Goal: Transaction & Acquisition: Book appointment/travel/reservation

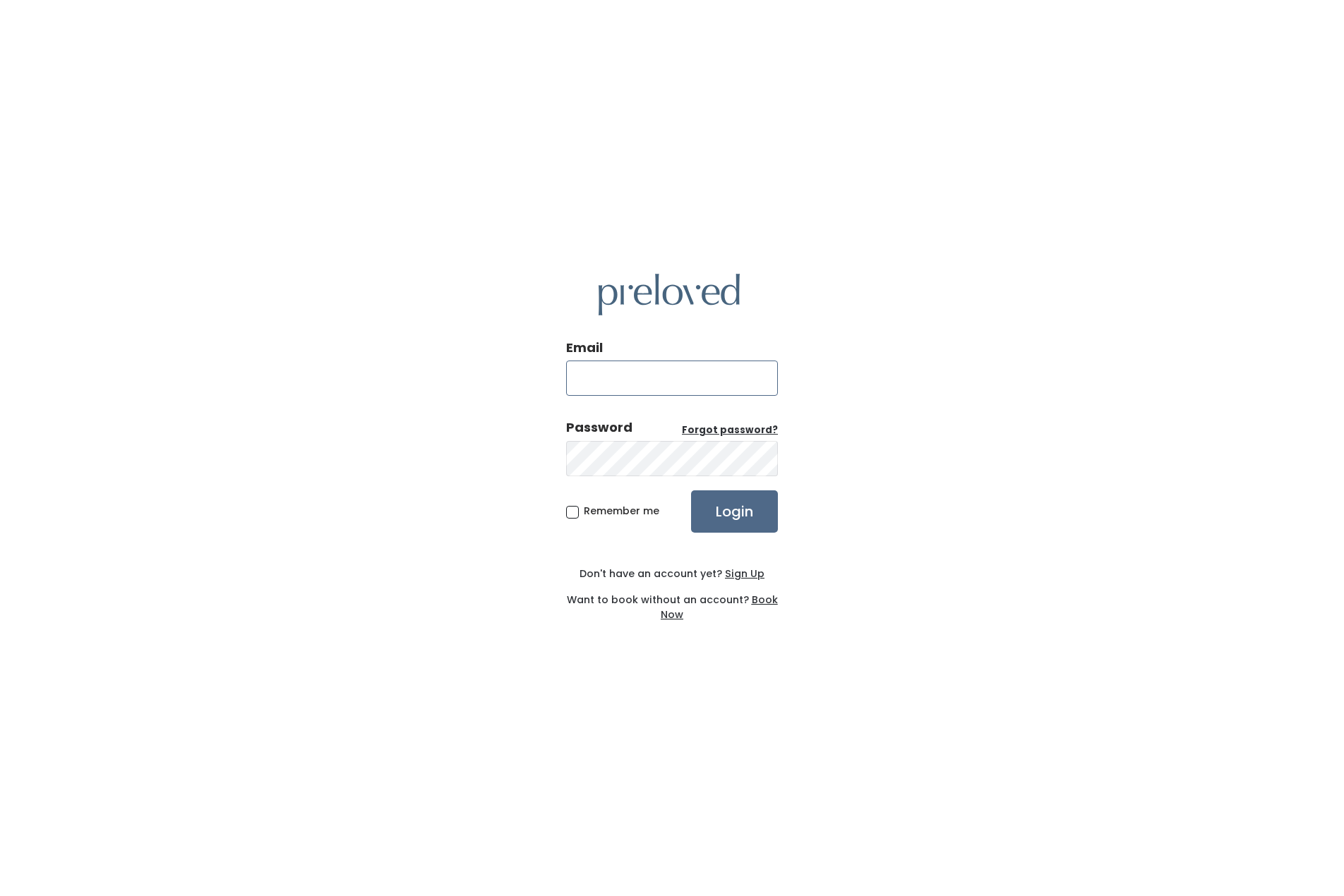
type input "Laceemae715@comcast.net"
click at [717, 513] on input "Login" at bounding box center [734, 511] width 86 height 42
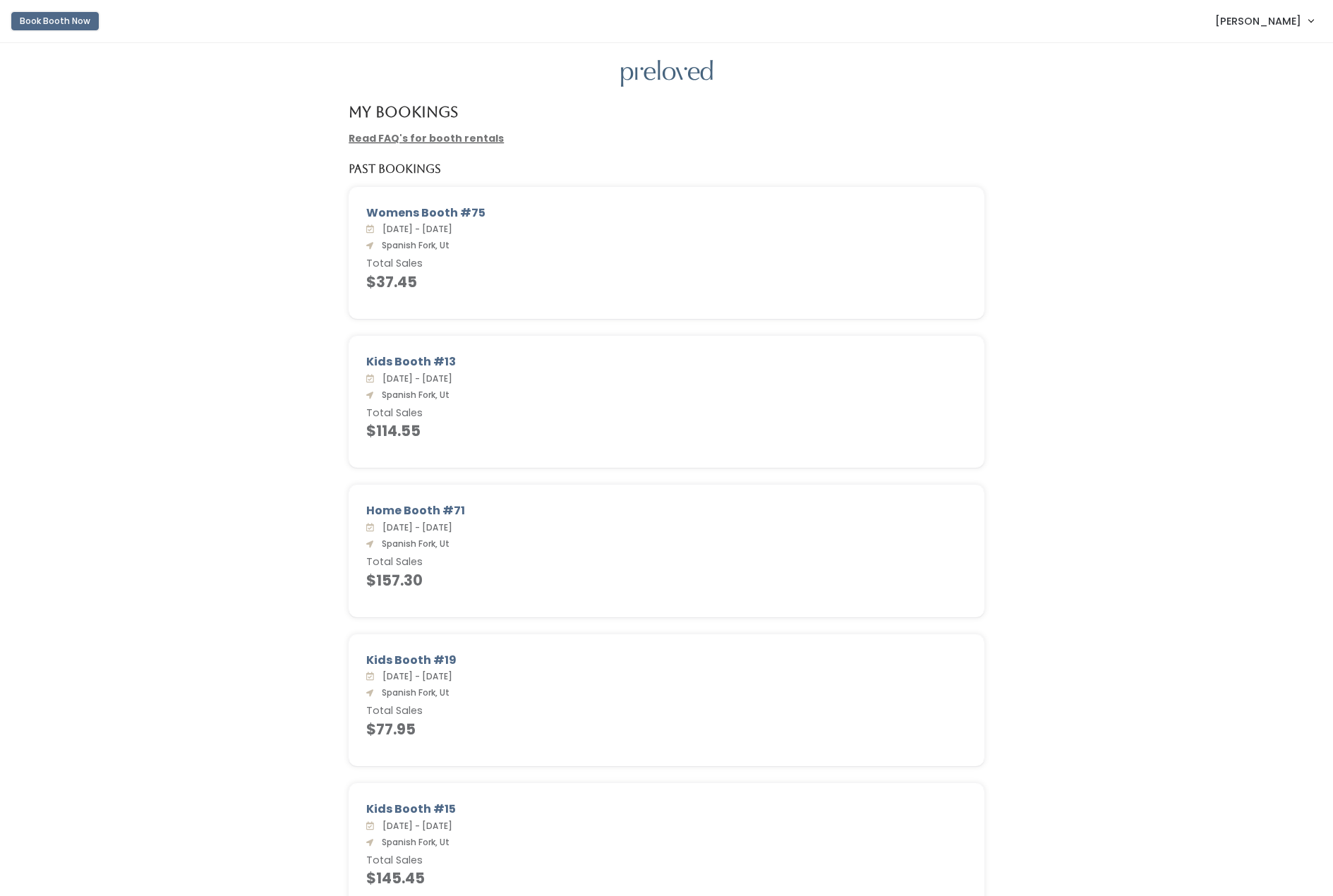
click at [58, 20] on button "Book Booth Now" at bounding box center [54, 21] width 87 height 18
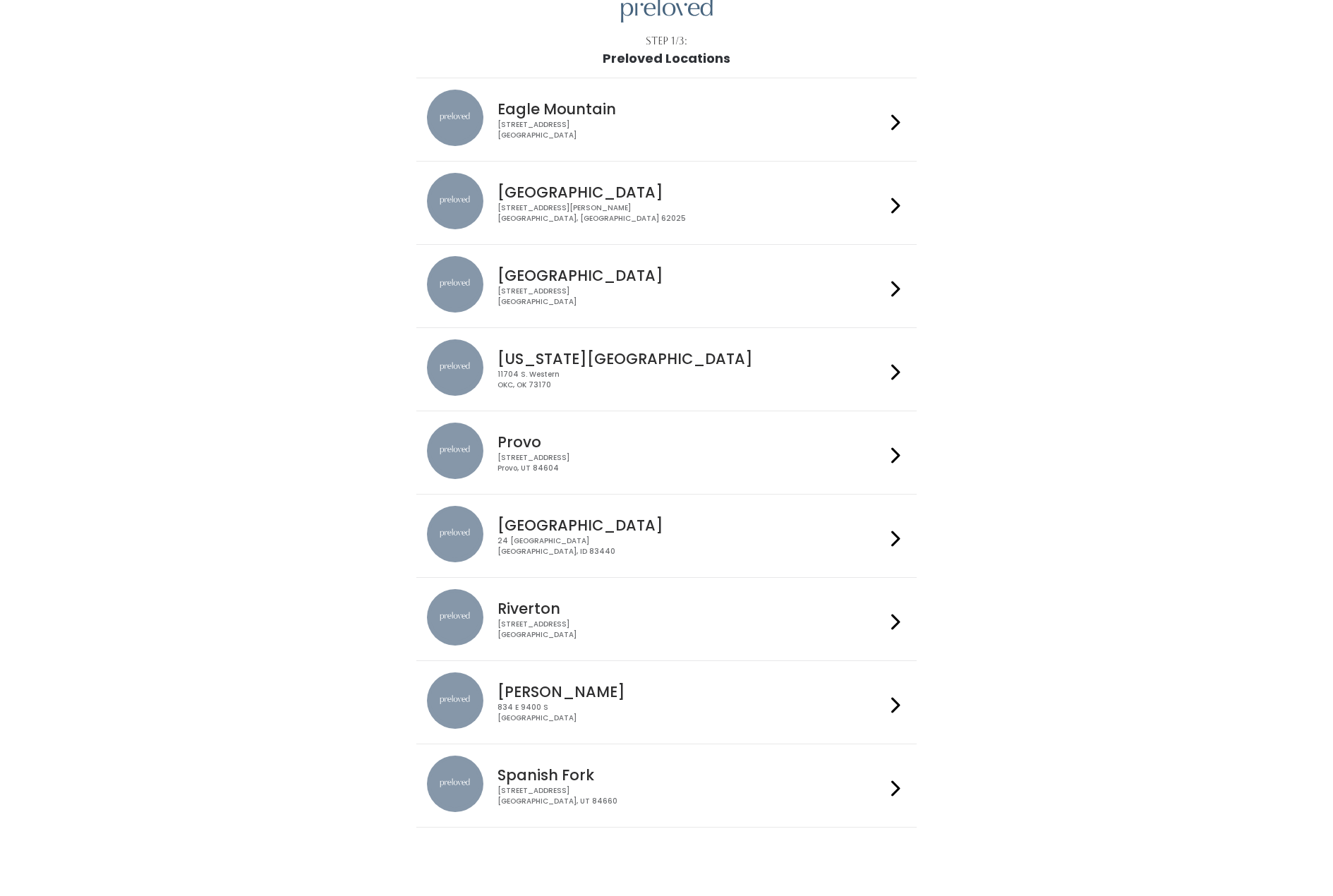
scroll to position [90, 0]
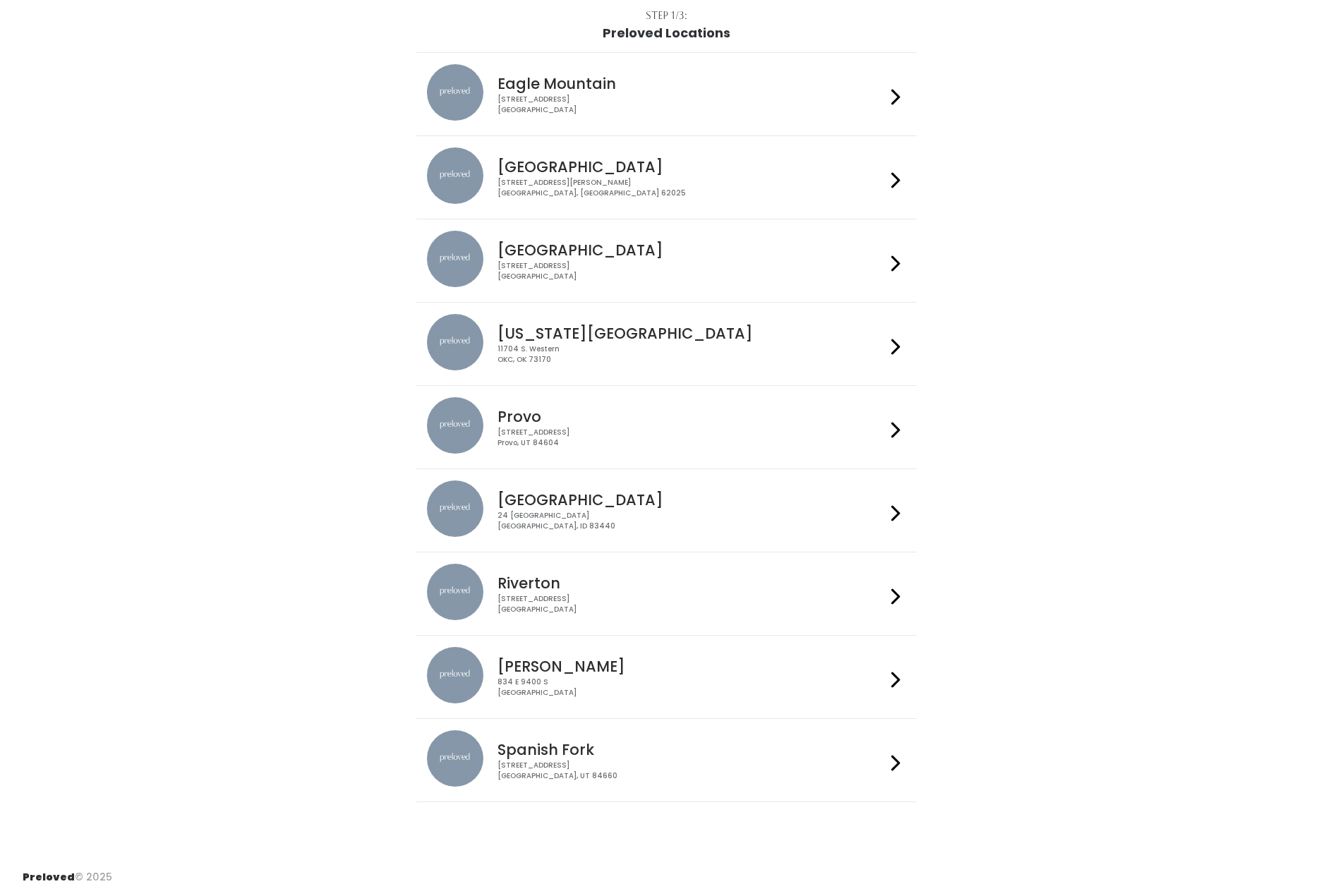
click at [601, 747] on h4 "Spanish Fork" at bounding box center [692, 749] width 388 height 16
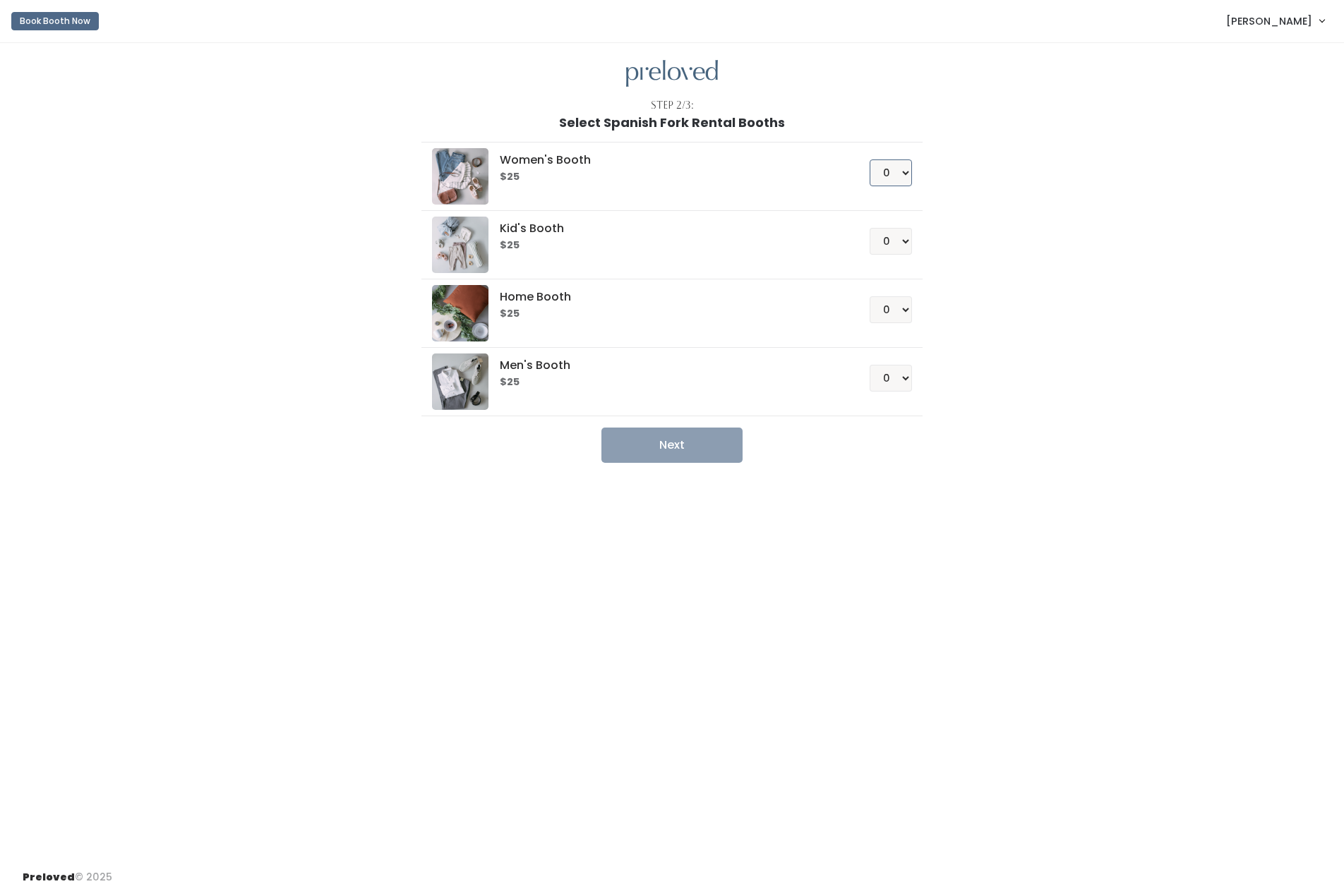
click at [899, 179] on select "0 1 2 3 4" at bounding box center [890, 173] width 42 height 27
select select "1"
click at [869, 160] on select "0 1 2 3 4" at bounding box center [890, 173] width 42 height 27
click at [885, 244] on select "0 1 2 3 4" at bounding box center [890, 241] width 42 height 27
select select "1"
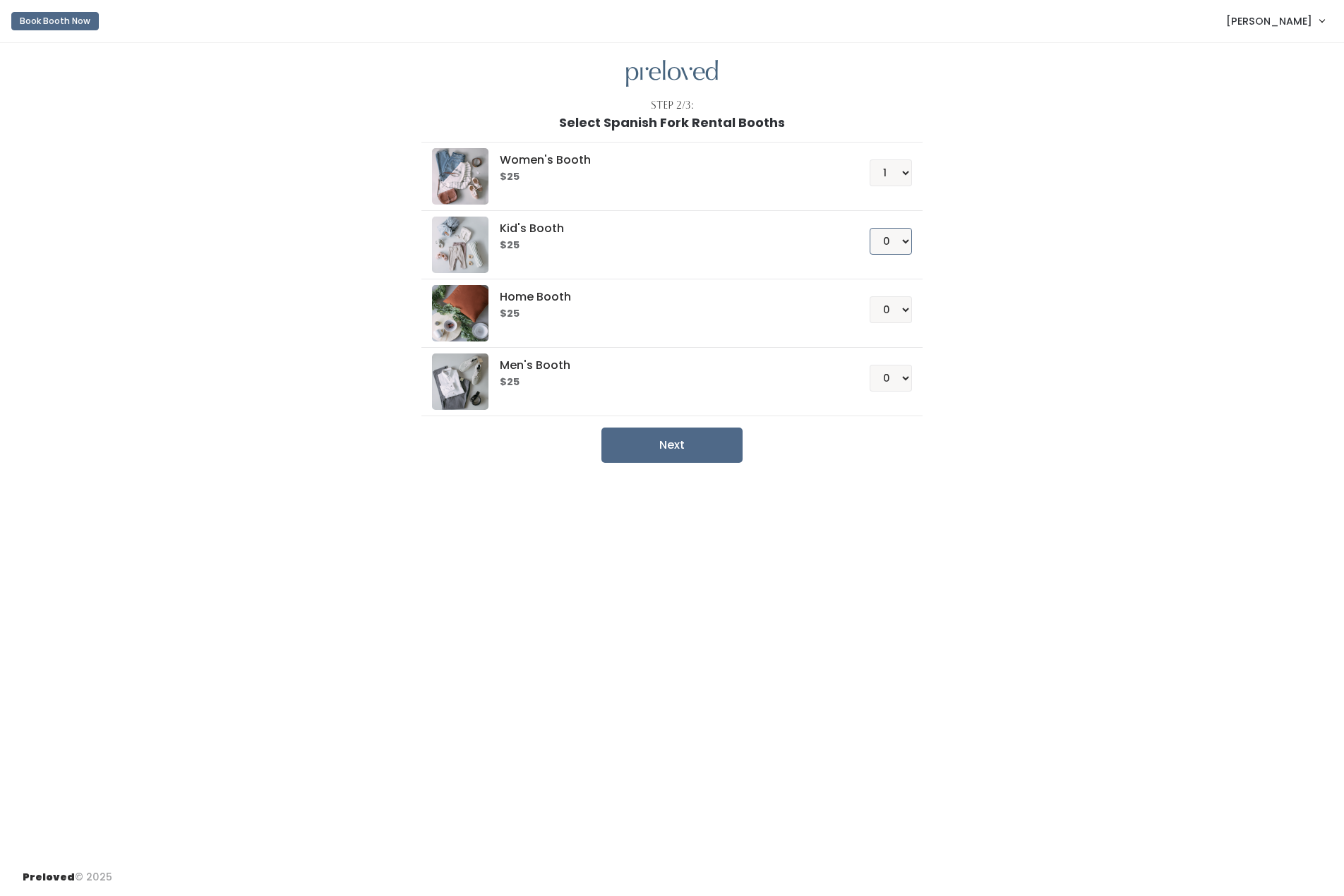
click at [869, 228] on select "0 1 2 3 4" at bounding box center [890, 241] width 42 height 27
click at [660, 448] on button "Next" at bounding box center [672, 445] width 141 height 35
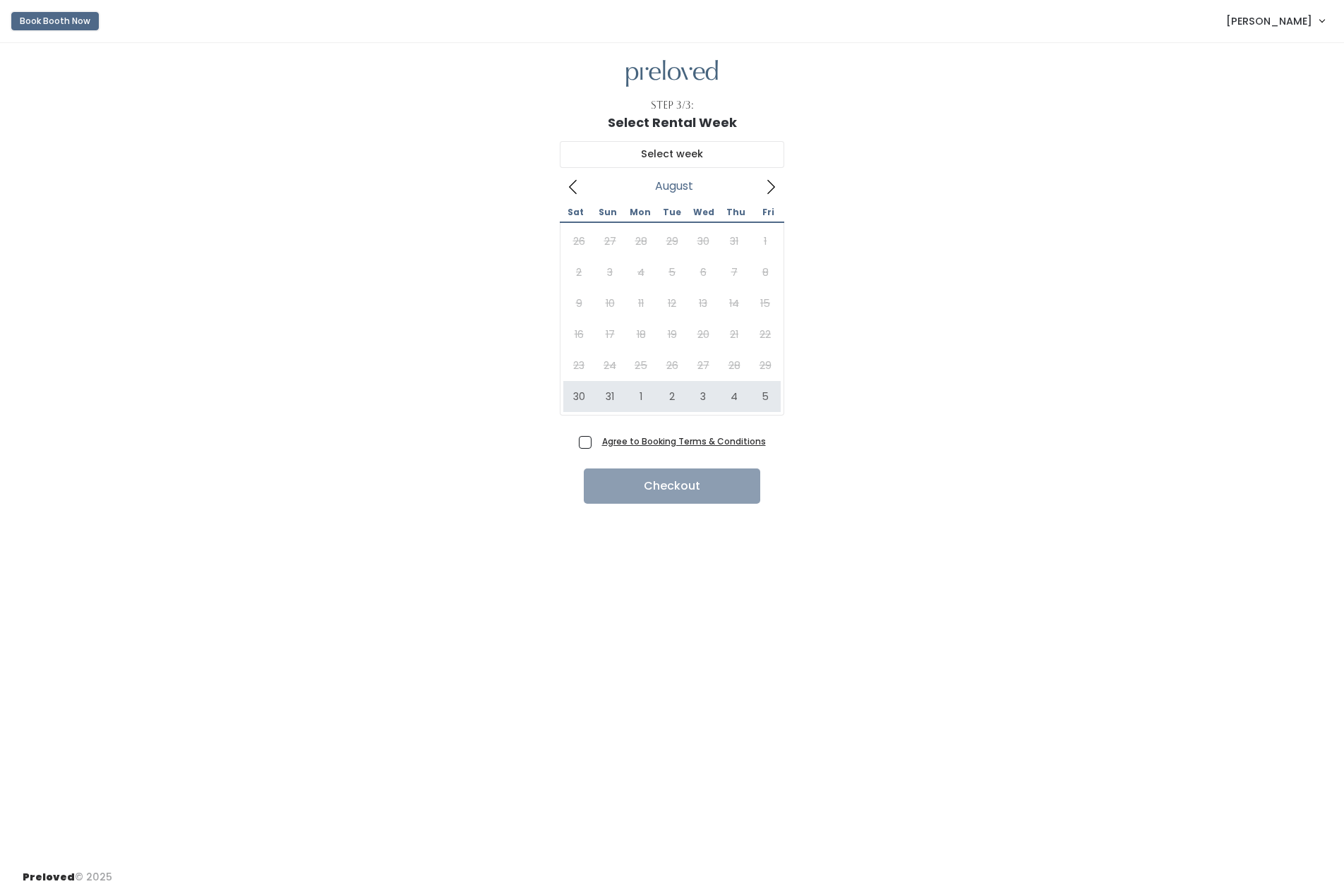
click at [61, 22] on button "Book Booth Now" at bounding box center [54, 21] width 87 height 18
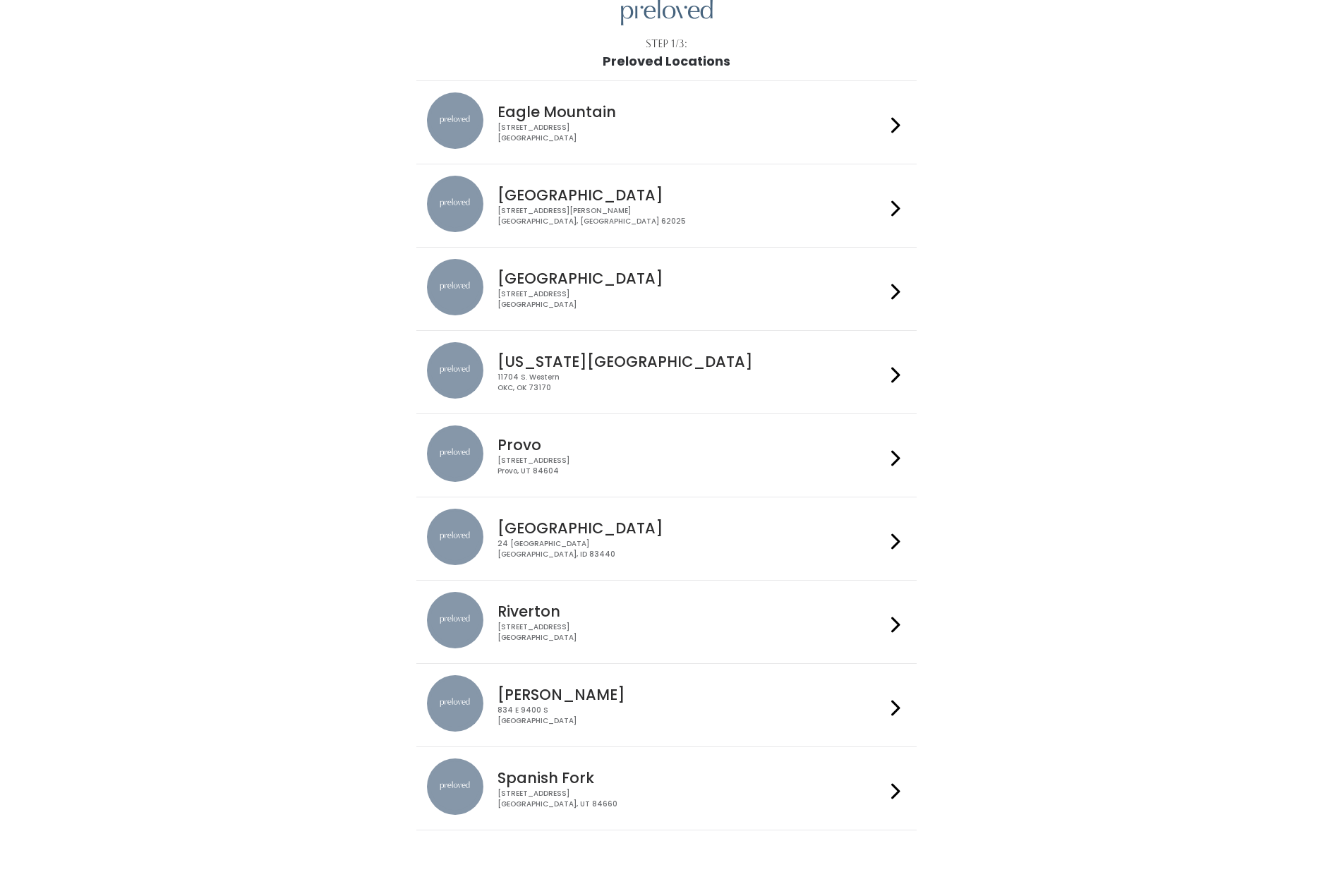
scroll to position [90, 0]
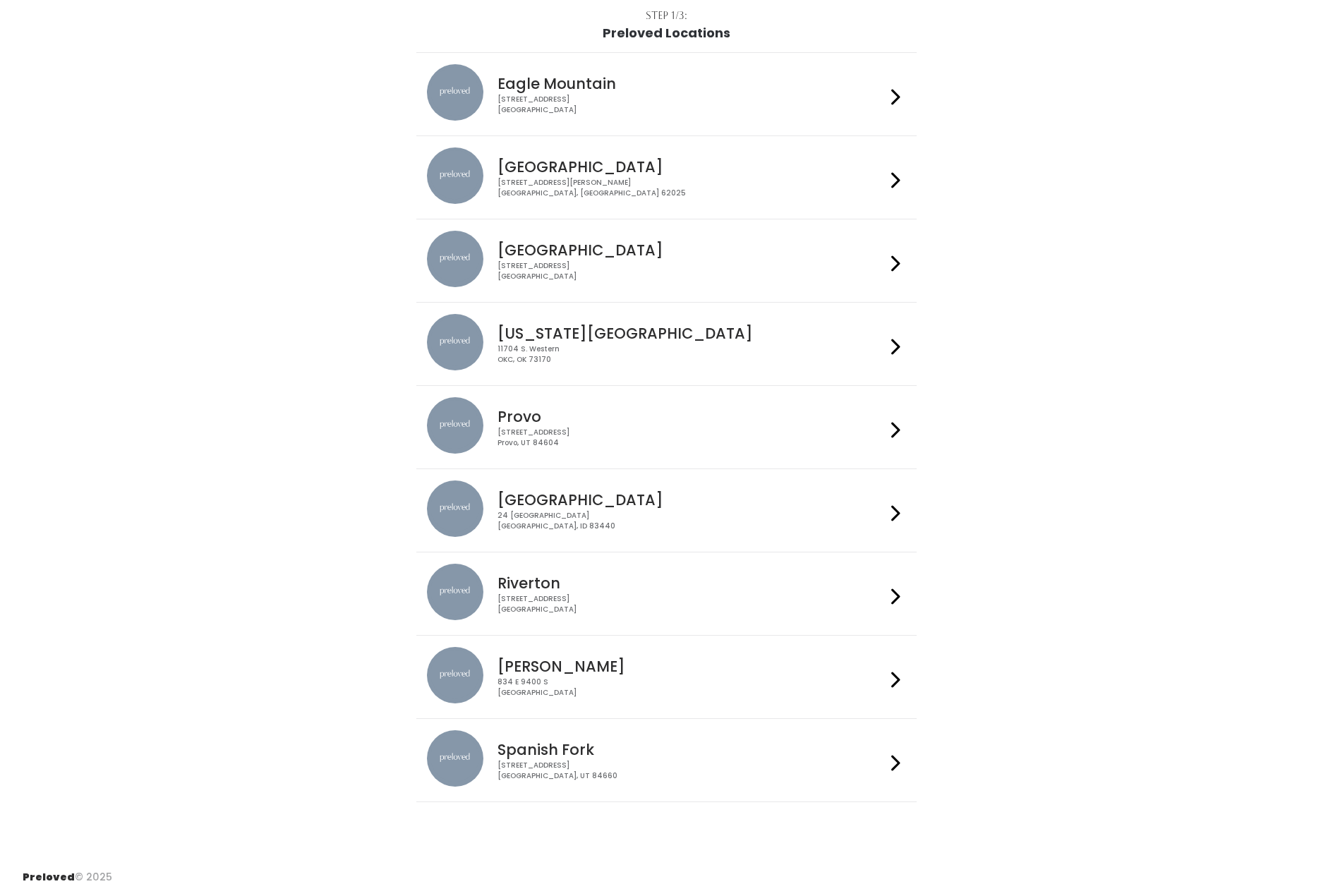
click at [558, 768] on div "244 N Main St Spanish Fork, UT 84660" at bounding box center [692, 771] width 388 height 21
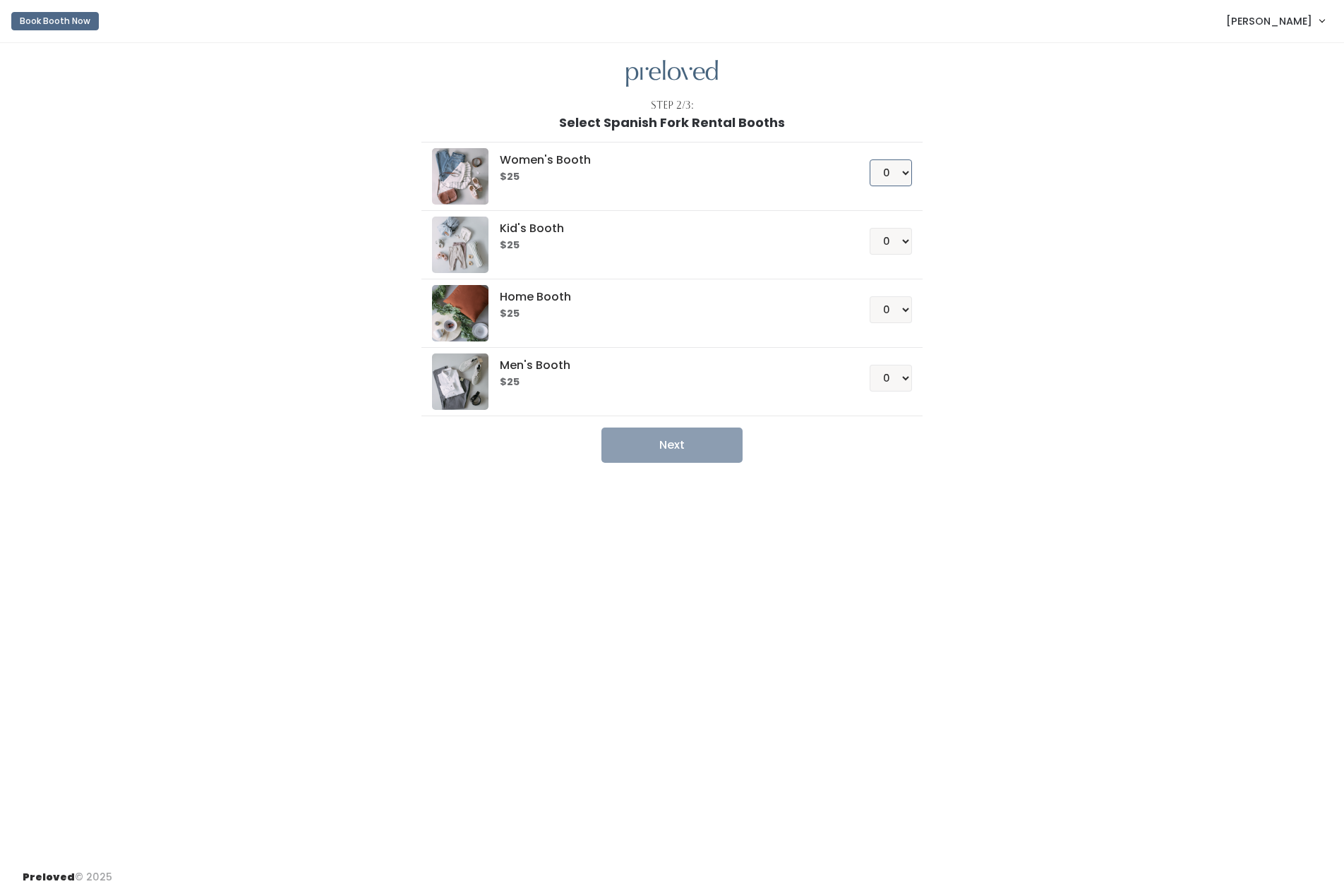
click at [895, 169] on select "0 1 2 3 4" at bounding box center [890, 173] width 42 height 27
select select "1"
click at [869, 160] on select "0 1 2 3 4" at bounding box center [890, 173] width 42 height 27
click at [678, 445] on button "Next" at bounding box center [672, 445] width 141 height 35
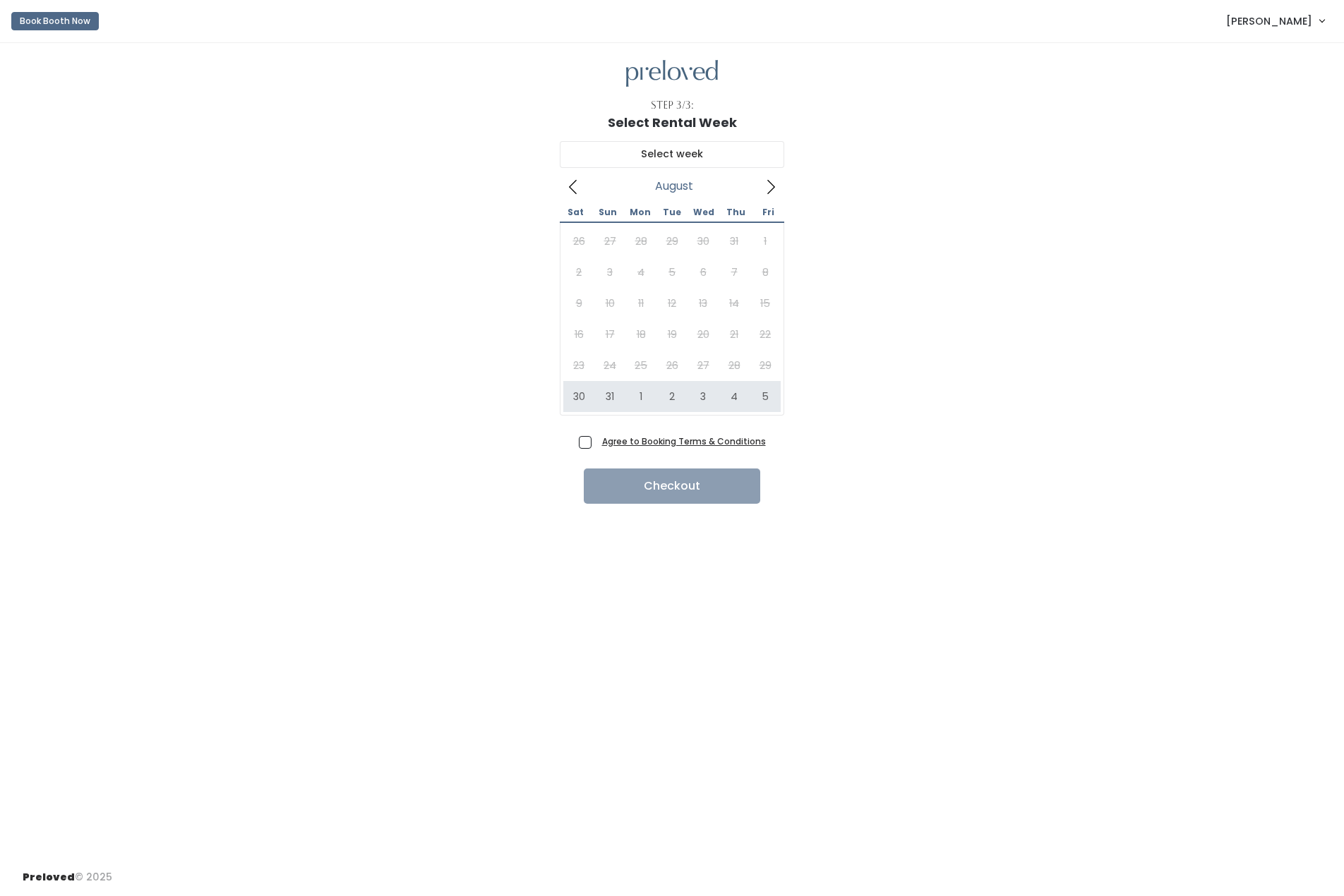
click at [774, 187] on icon at bounding box center [771, 187] width 16 height 16
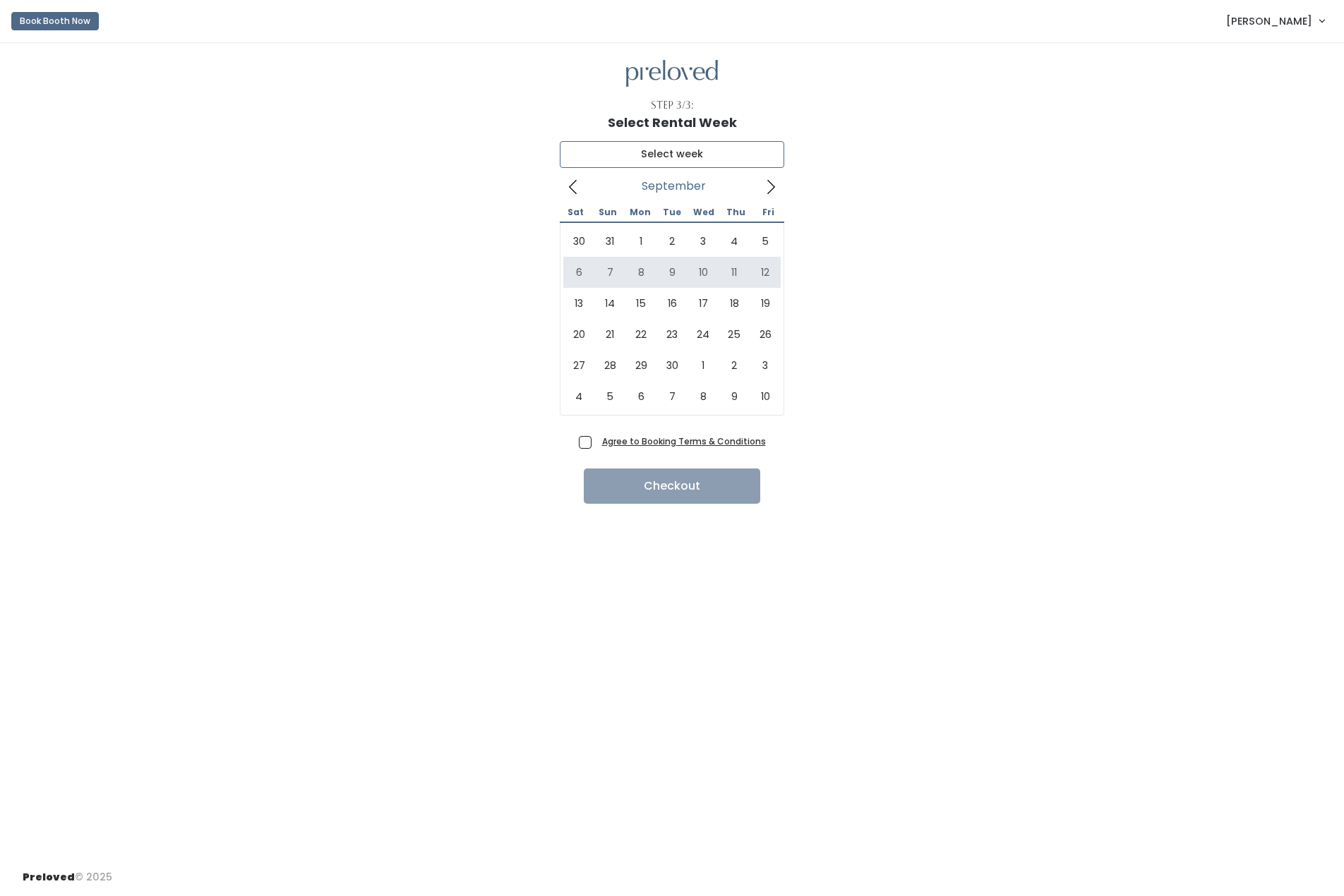
type input "[DATE] to [DATE]"
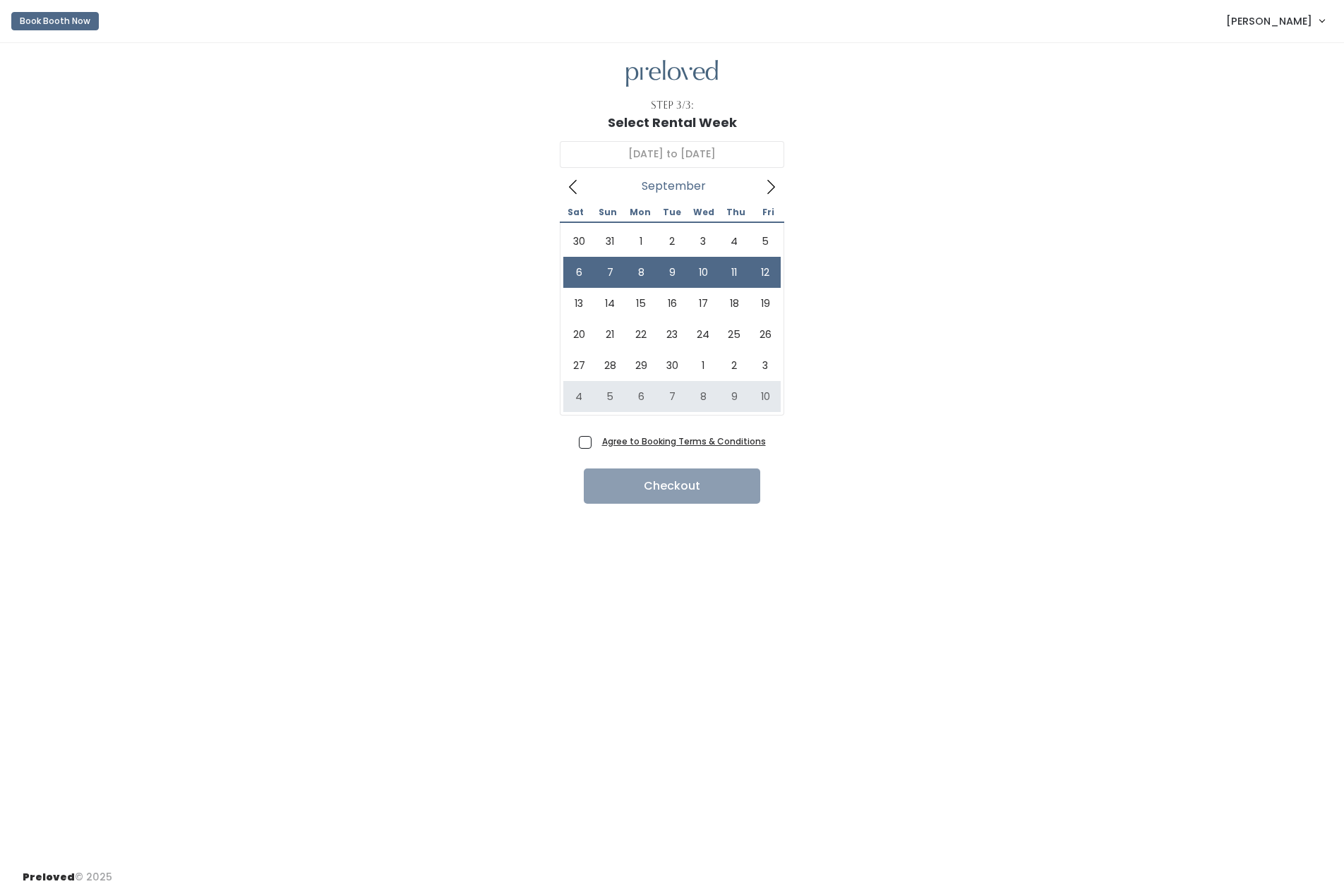
click at [596, 442] on span "Agree to Booking Terms & Conditions" at bounding box center [681, 441] width 169 height 14
click at [596, 442] on input "Agree to Booking Terms & Conditions" at bounding box center [601, 438] width 10 height 10
checkbox input "true"
click at [644, 496] on button "Checkout" at bounding box center [672, 486] width 176 height 35
